Goal: Transaction & Acquisition: Purchase product/service

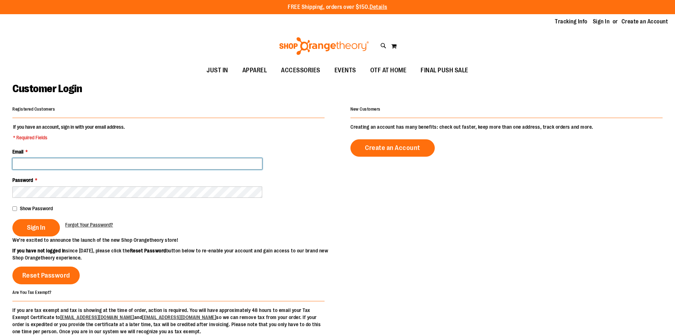
click at [63, 166] on input "Email *" at bounding box center [137, 163] width 250 height 11
type input "**********"
click at [12, 219] on button "Sign In" at bounding box center [36, 227] width 48 height 17
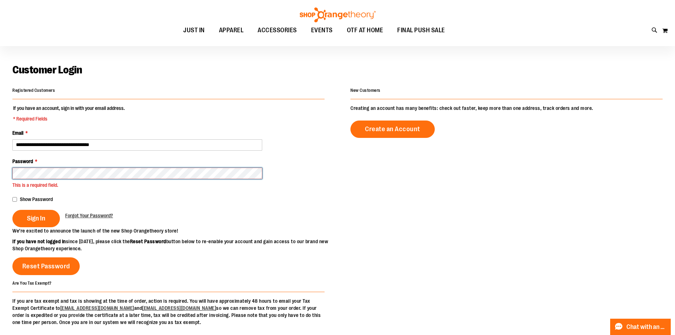
scroll to position [19, 0]
click at [12, 210] on button "Sign In" at bounding box center [36, 218] width 48 height 17
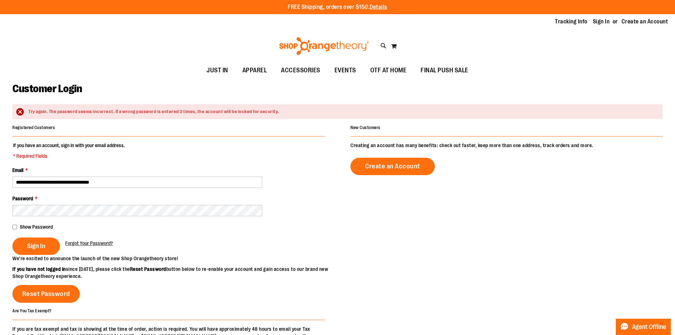
click at [95, 201] on div "Password *" at bounding box center [168, 205] width 312 height 21
click at [12, 238] on button "Sign In" at bounding box center [36, 246] width 48 height 17
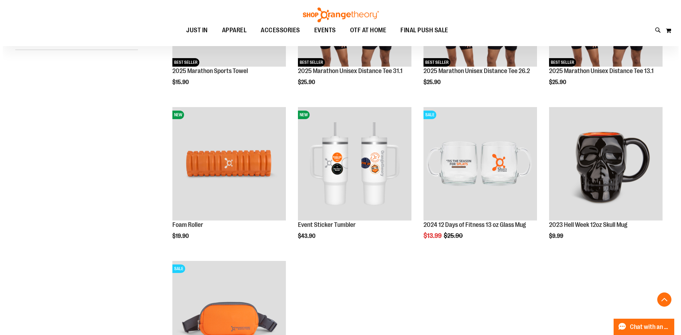
scroll to position [177, 0]
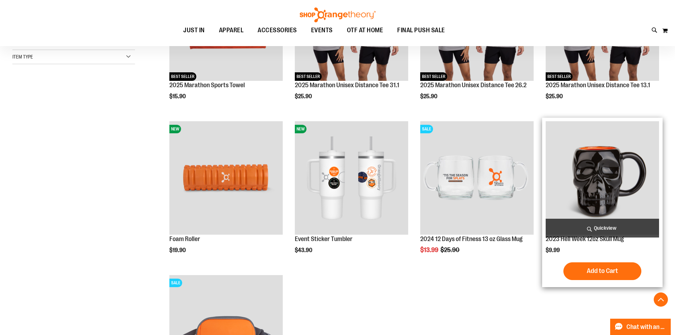
click at [608, 226] on span "Quickview" at bounding box center [602, 228] width 113 height 19
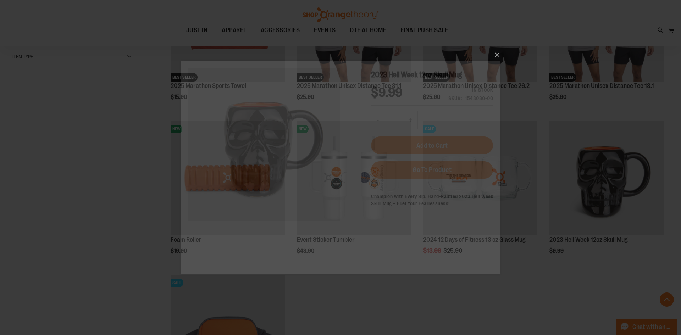
scroll to position [0, 0]
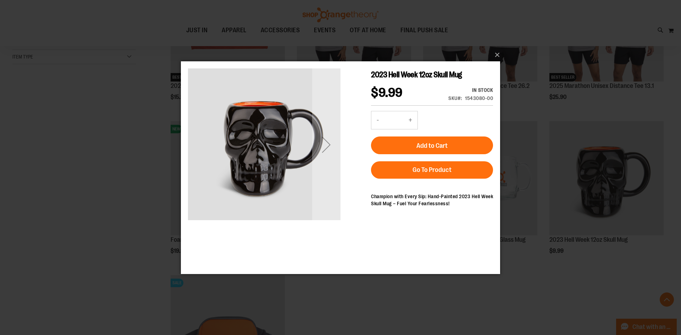
click at [333, 142] on div "Next" at bounding box center [326, 144] width 28 height 28
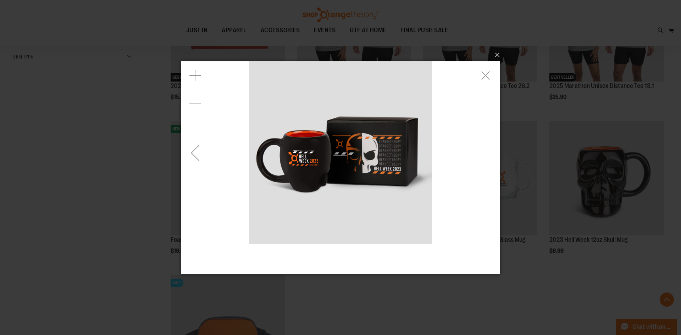
click at [201, 160] on div "Previous" at bounding box center [195, 152] width 28 height 28
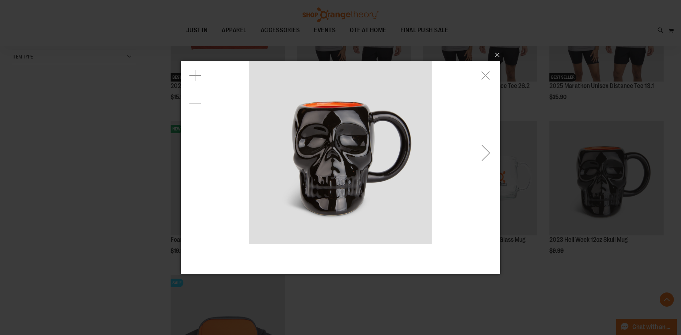
click at [490, 158] on div "Next" at bounding box center [486, 152] width 28 height 28
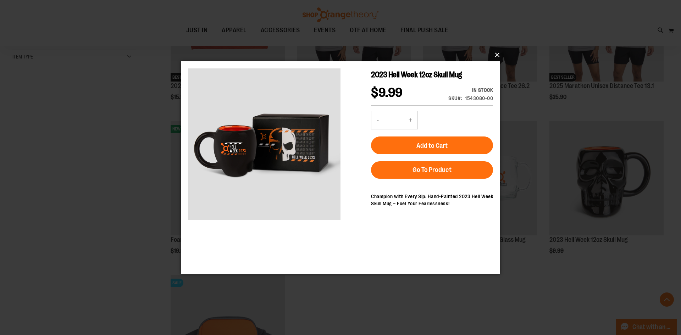
click at [495, 55] on button "×" at bounding box center [342, 55] width 319 height 16
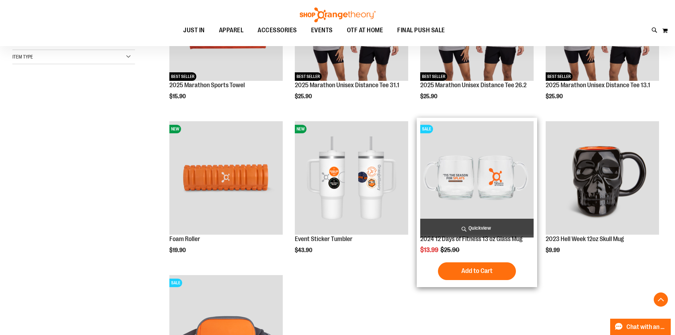
click at [489, 223] on span "Quickview" at bounding box center [477, 228] width 113 height 19
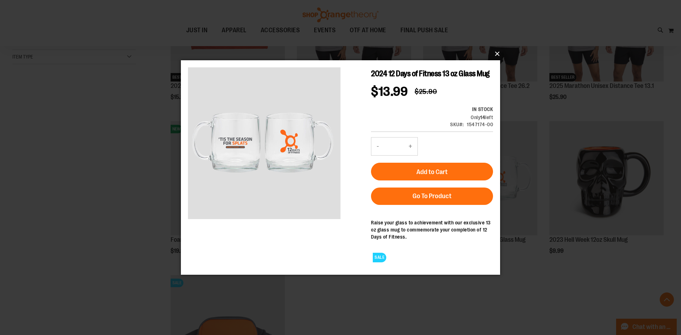
click at [495, 52] on button "×" at bounding box center [342, 54] width 319 height 16
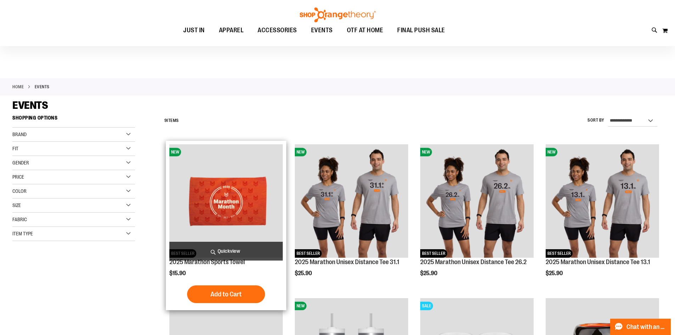
scroll to position [141, 0]
